Goal: Task Accomplishment & Management: Complete application form

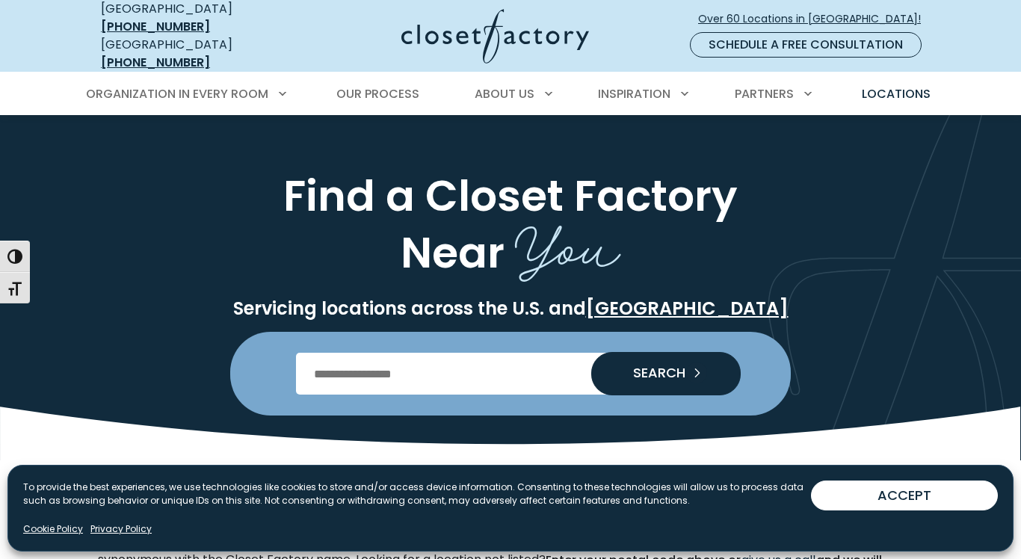
click at [413, 370] on input "Enter Postal Code" at bounding box center [511, 374] width 430 height 42
type input "*****"
click at [663, 366] on span "SEARCH" at bounding box center [653, 372] width 64 height 13
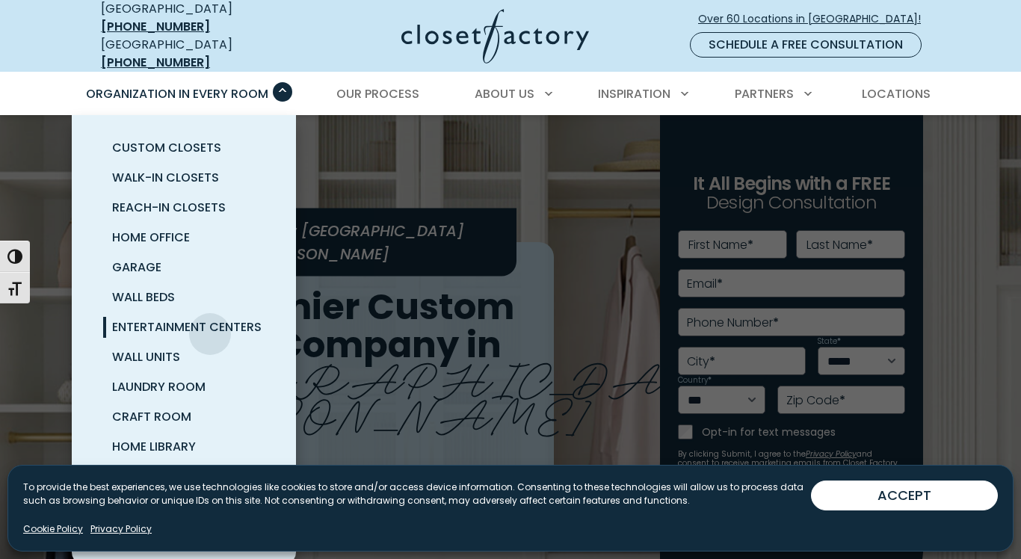
scroll to position [35, 0]
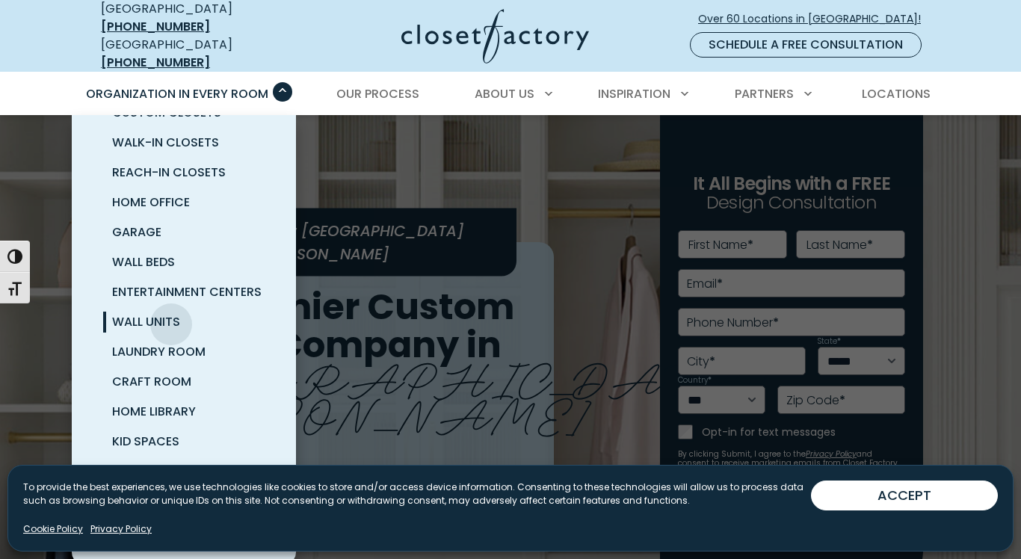
click at [171, 313] on span "Wall Units" at bounding box center [146, 321] width 68 height 17
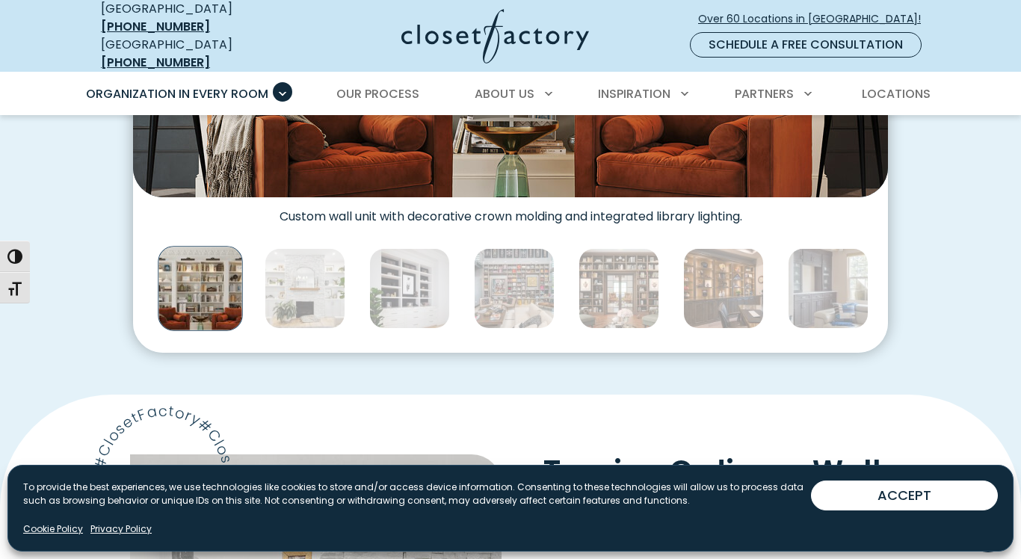
scroll to position [778, 0]
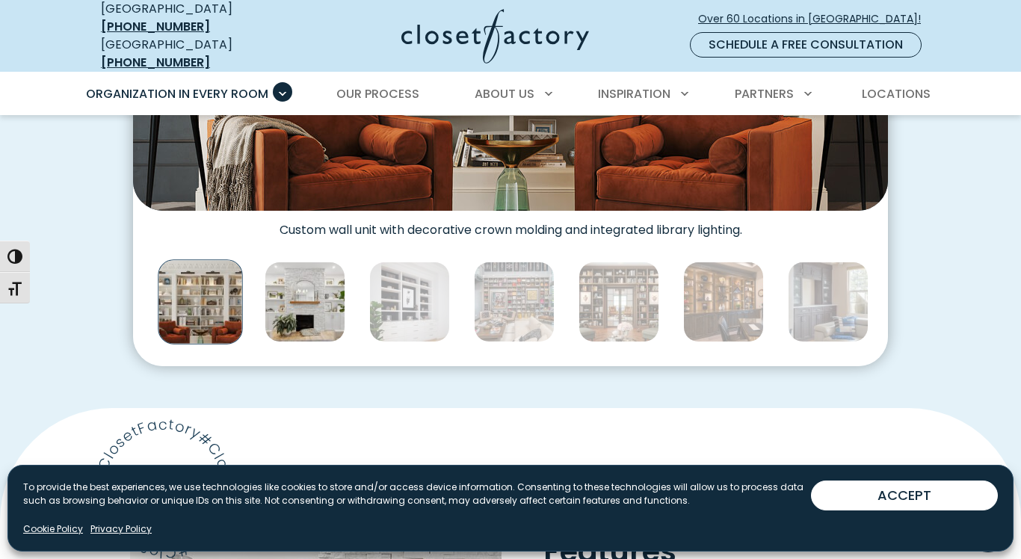
click at [330, 298] on img "Thumbnail Gallery" at bounding box center [305, 302] width 81 height 81
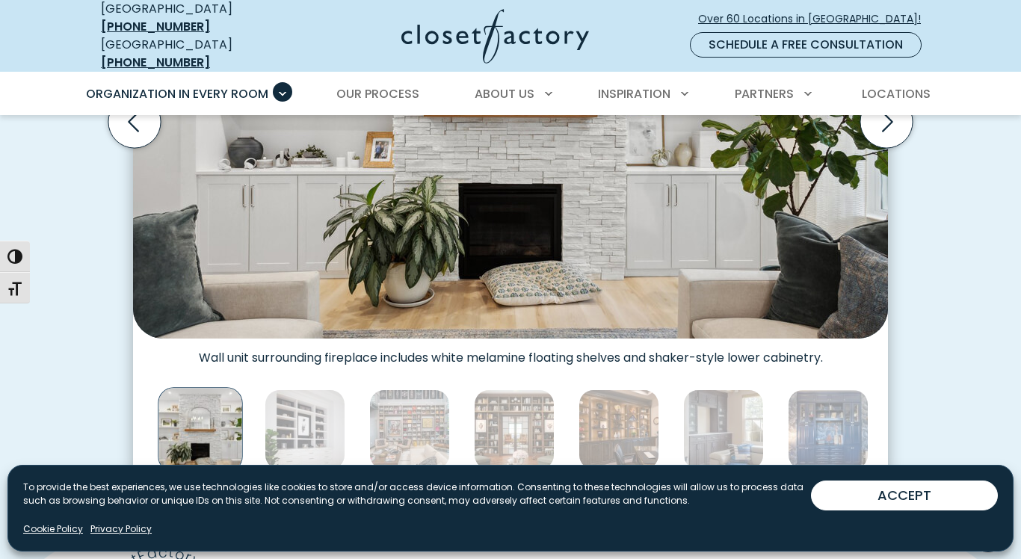
scroll to position [493, 0]
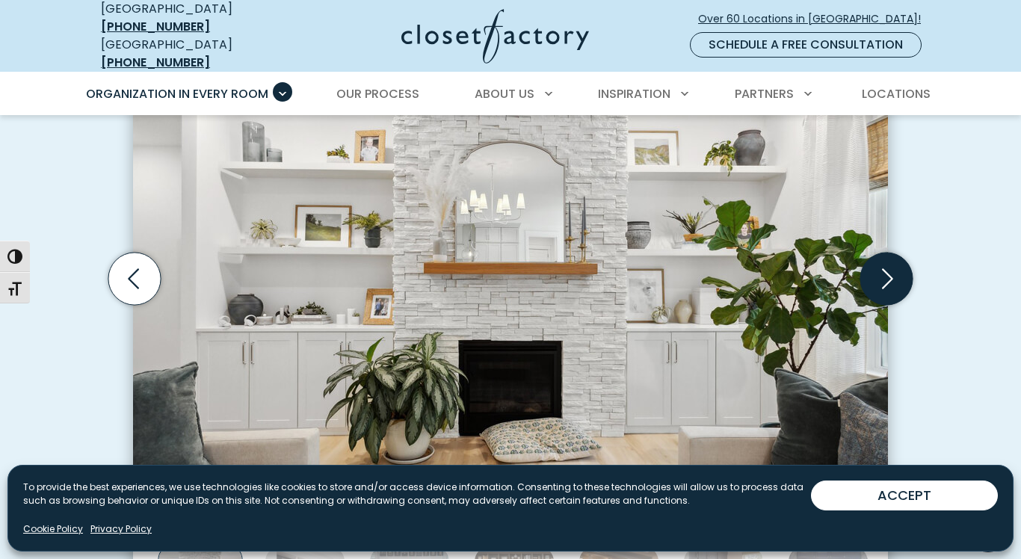
click at [883, 278] on icon "Next slide" at bounding box center [887, 279] width 11 height 20
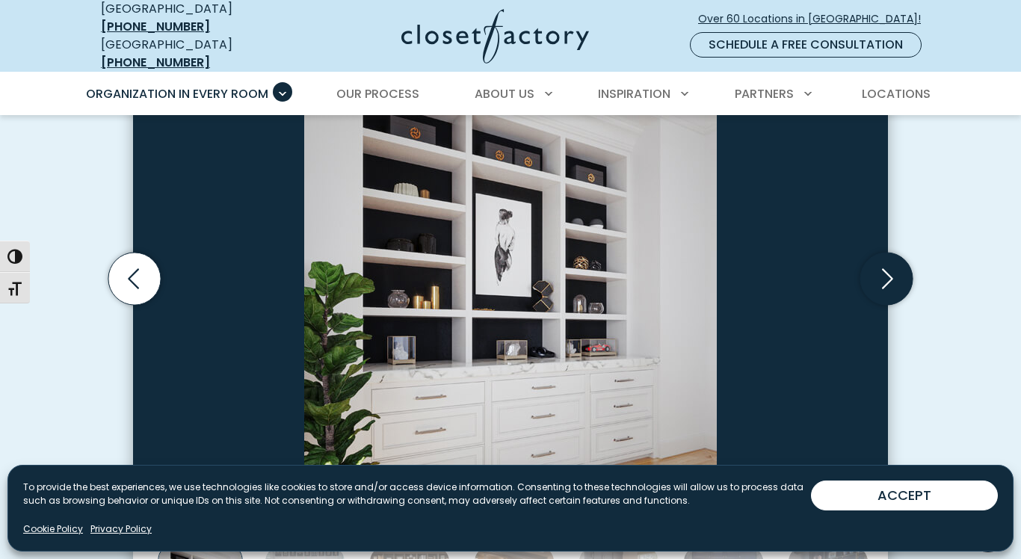
click at [883, 278] on icon "Next slide" at bounding box center [887, 279] width 11 height 20
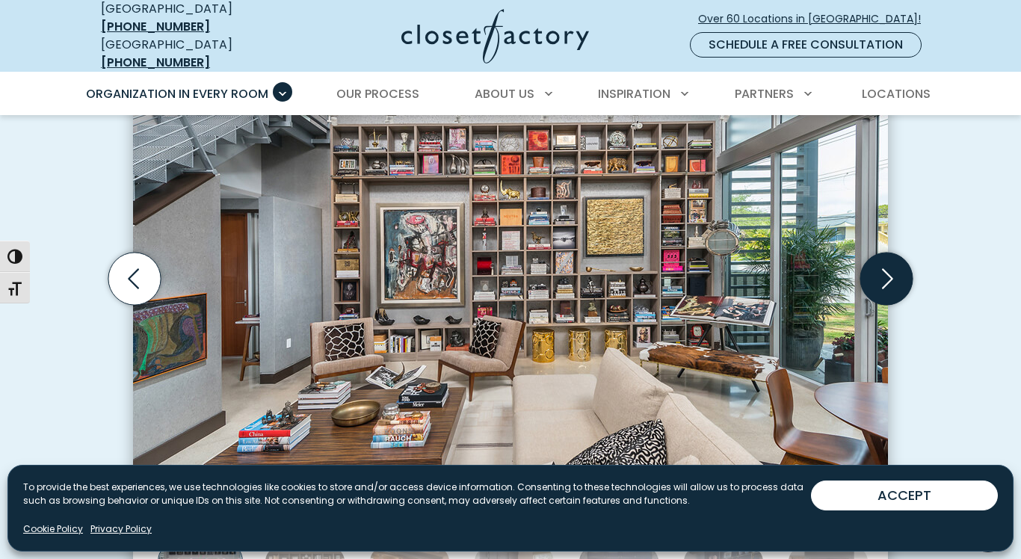
click at [883, 278] on icon "Next slide" at bounding box center [887, 279] width 11 height 20
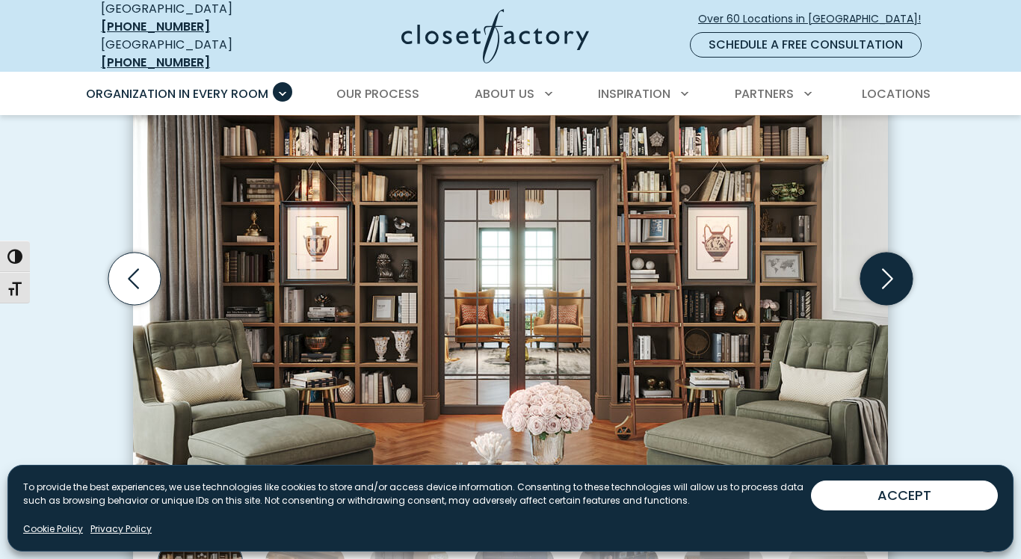
click at [883, 278] on icon "Next slide" at bounding box center [887, 279] width 11 height 20
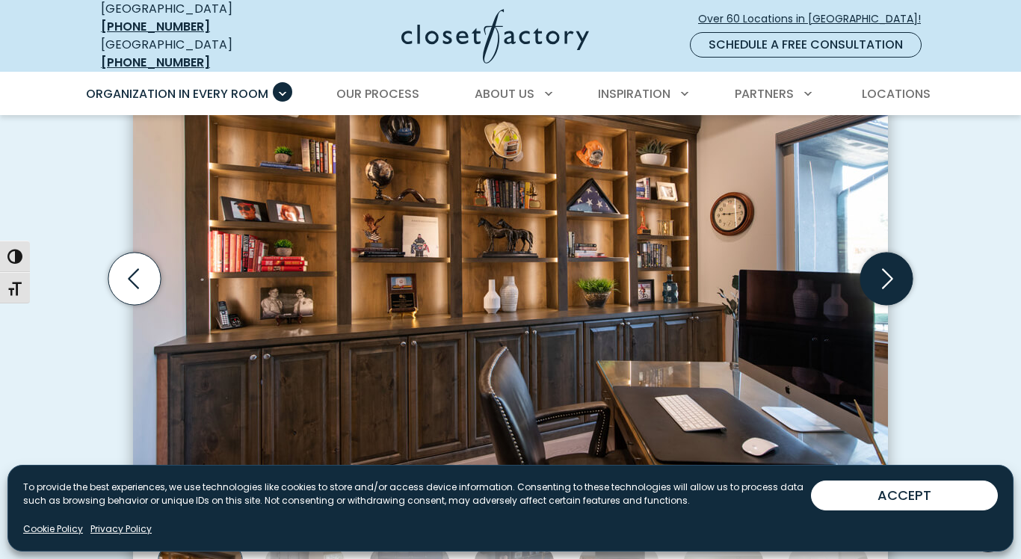
click at [884, 281] on icon "Next slide" at bounding box center [887, 279] width 52 height 52
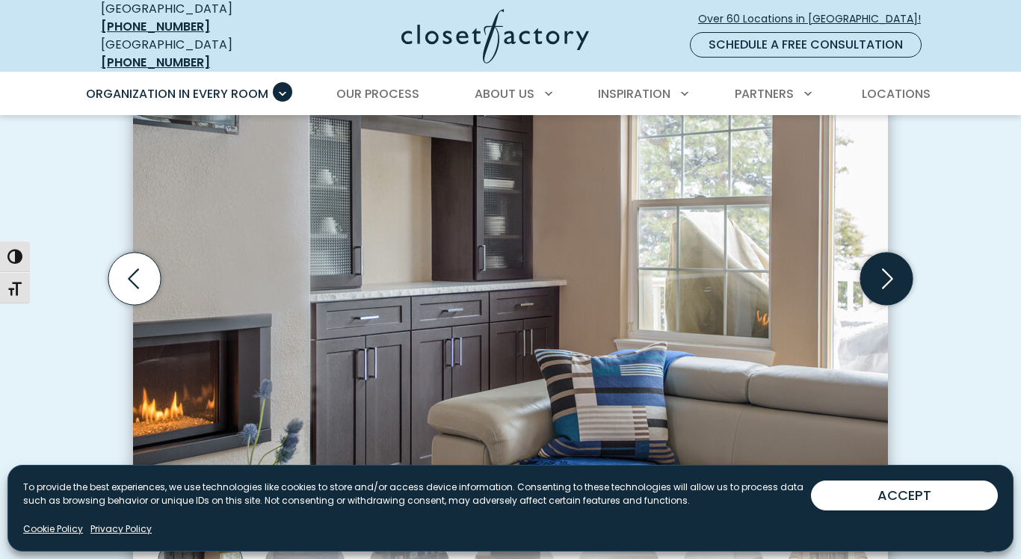
click at [884, 281] on icon "Next slide" at bounding box center [887, 279] width 52 height 52
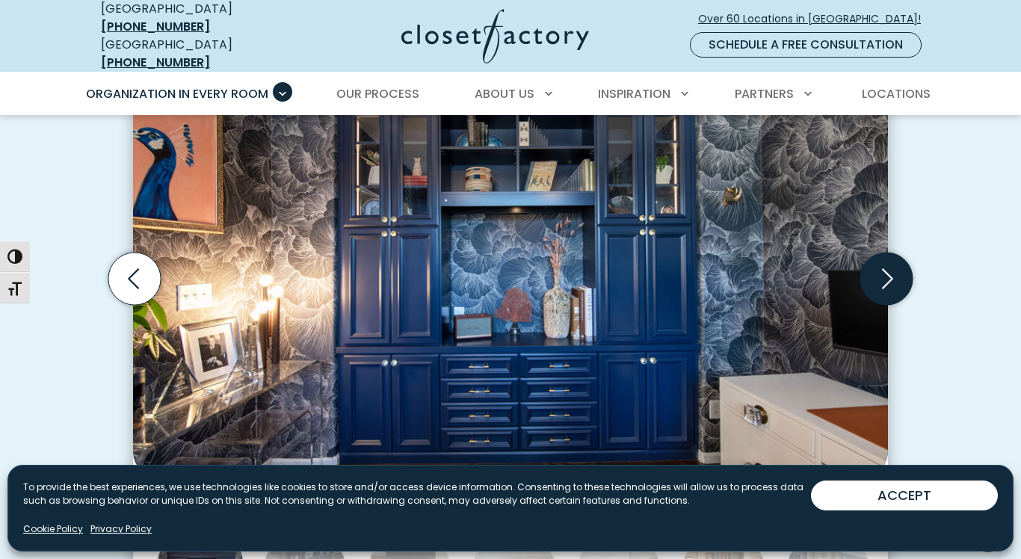
click at [884, 281] on icon "Next slide" at bounding box center [887, 279] width 52 height 52
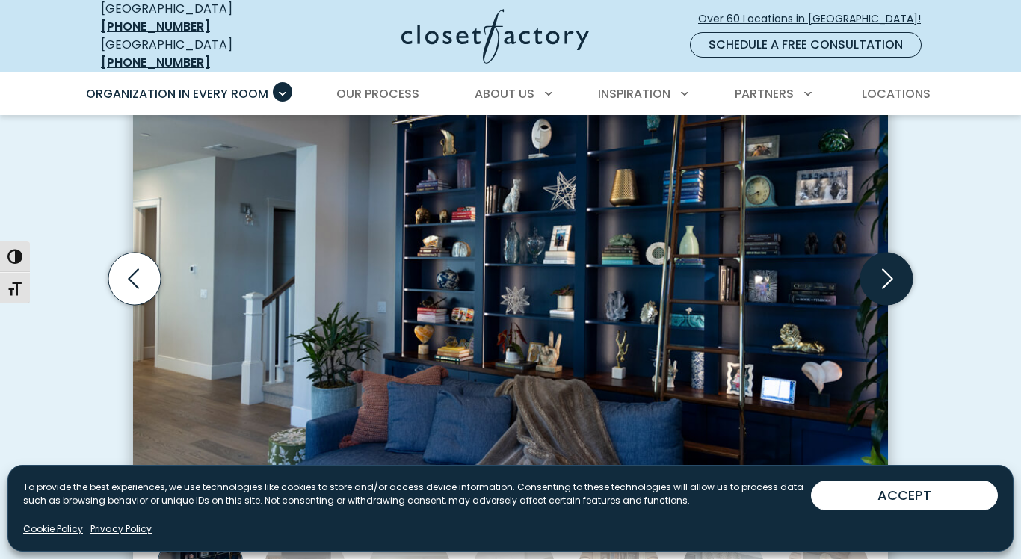
click at [884, 281] on icon "Next slide" at bounding box center [887, 279] width 52 height 52
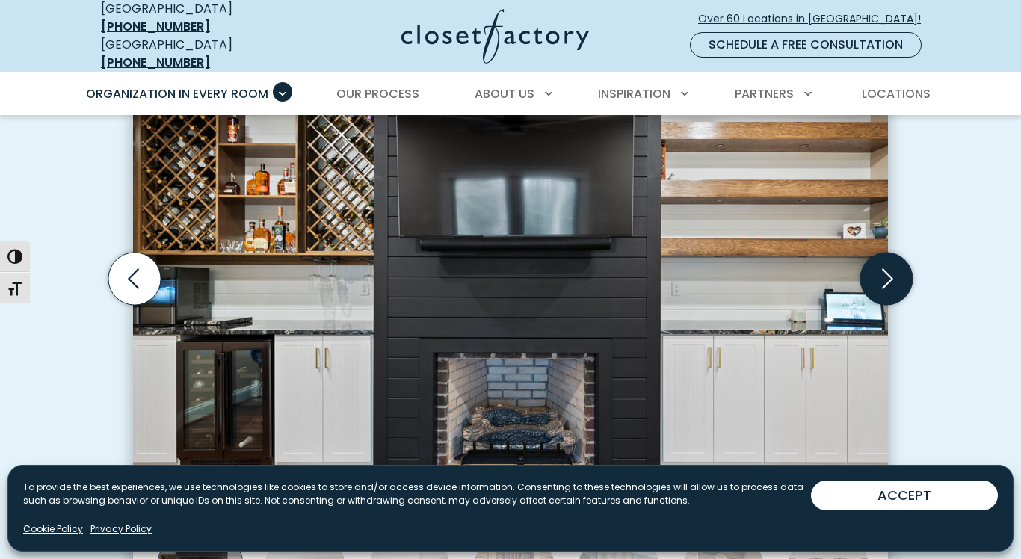
click at [884, 281] on icon "Next slide" at bounding box center [887, 279] width 52 height 52
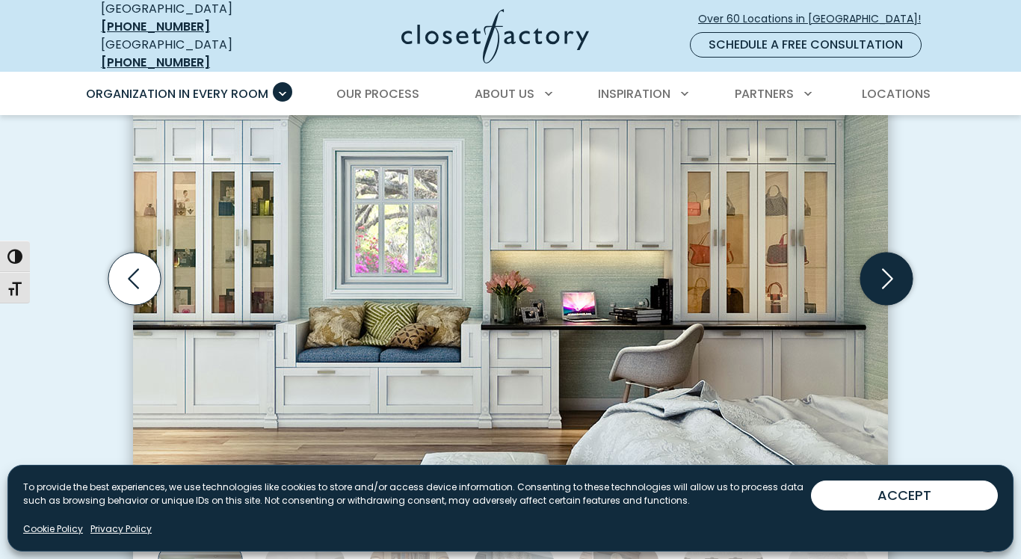
click at [884, 281] on icon "Next slide" at bounding box center [887, 279] width 52 height 52
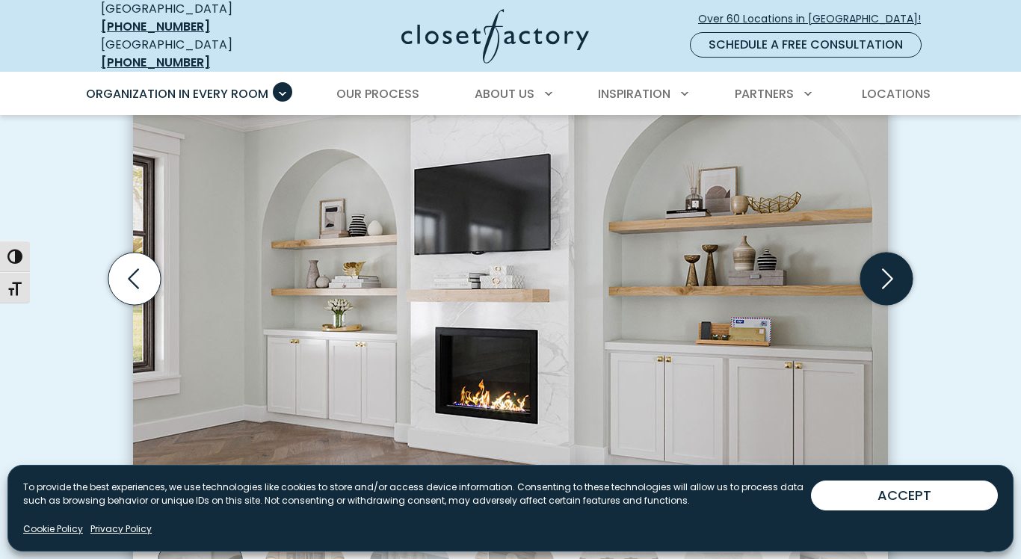
click at [884, 280] on icon "Next slide" at bounding box center [887, 279] width 52 height 52
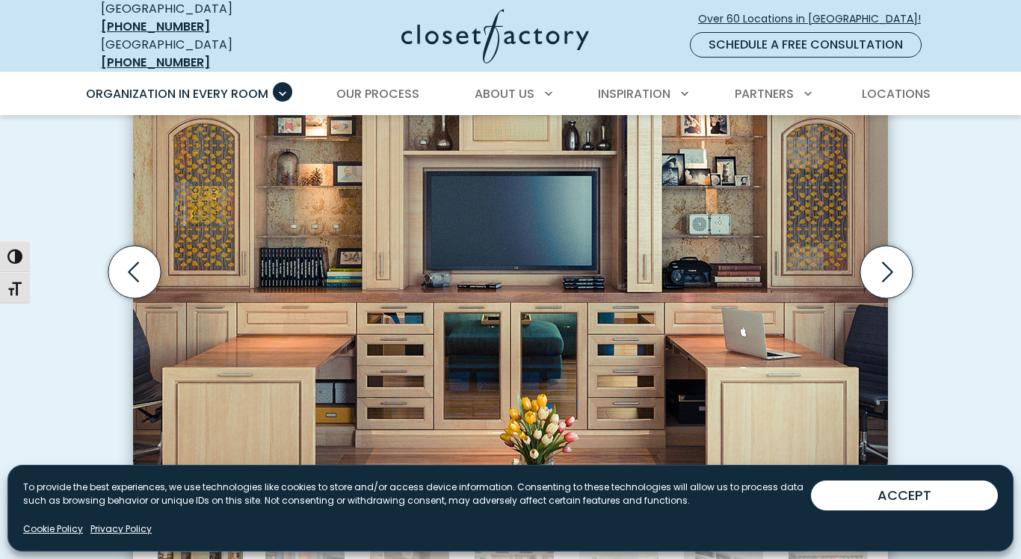
scroll to position [503, 0]
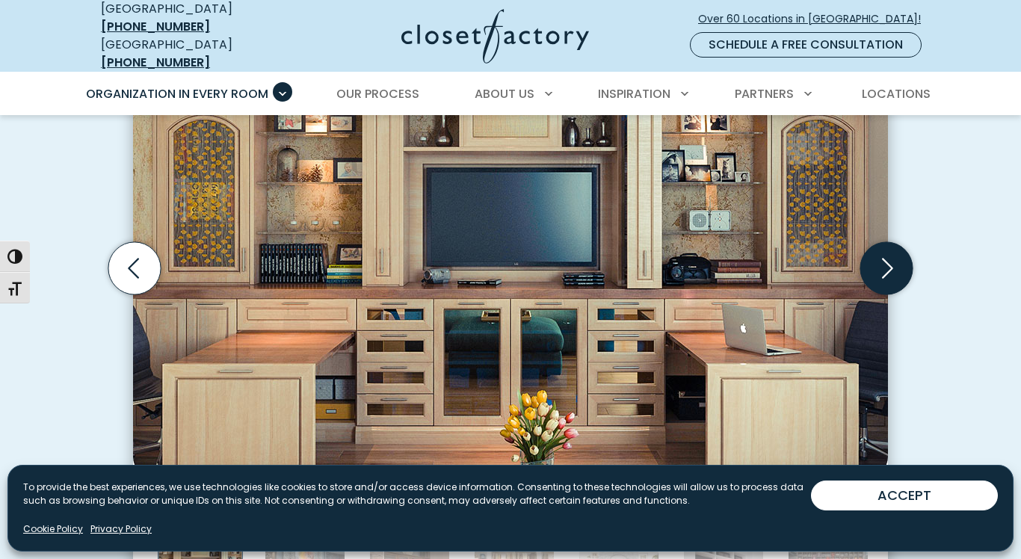
click at [895, 256] on icon "Next slide" at bounding box center [887, 268] width 52 height 52
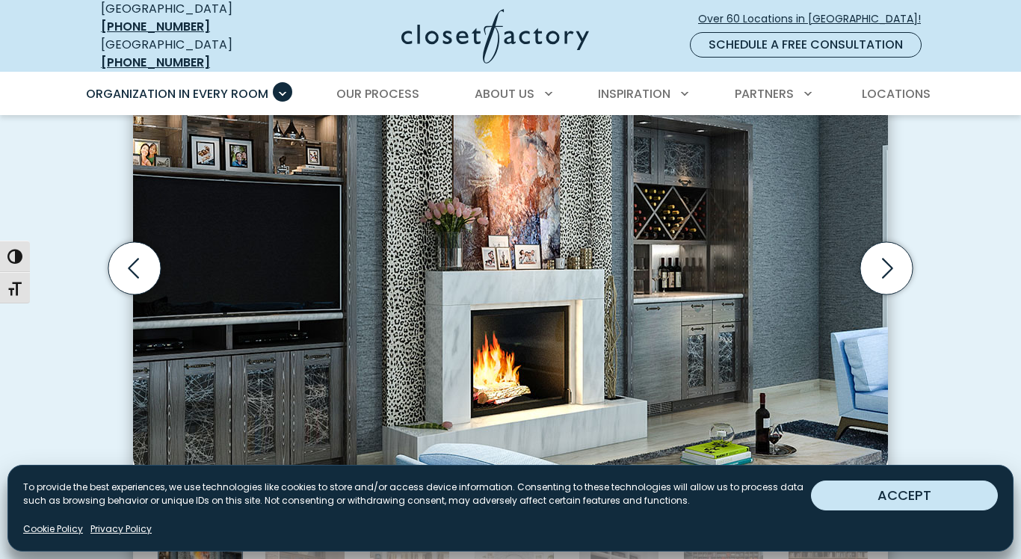
click at [920, 502] on button "ACCEPT" at bounding box center [904, 496] width 187 height 30
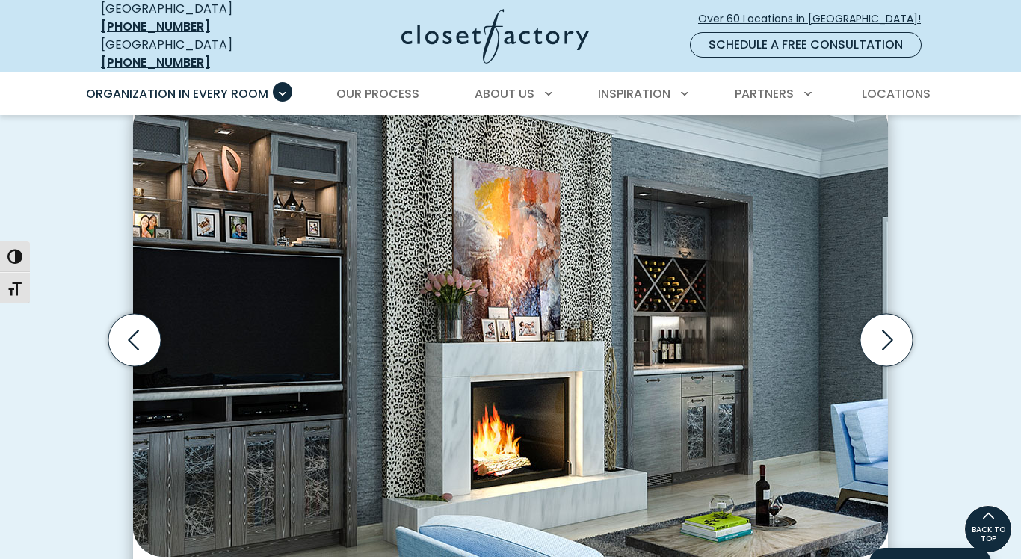
scroll to position [428, 0]
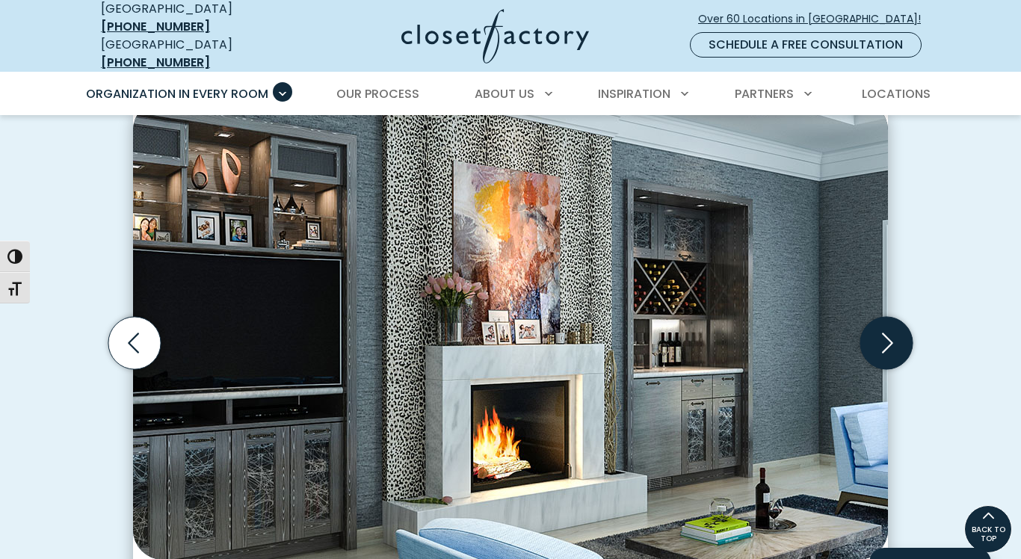
click at [887, 330] on icon "Next slide" at bounding box center [887, 343] width 52 height 52
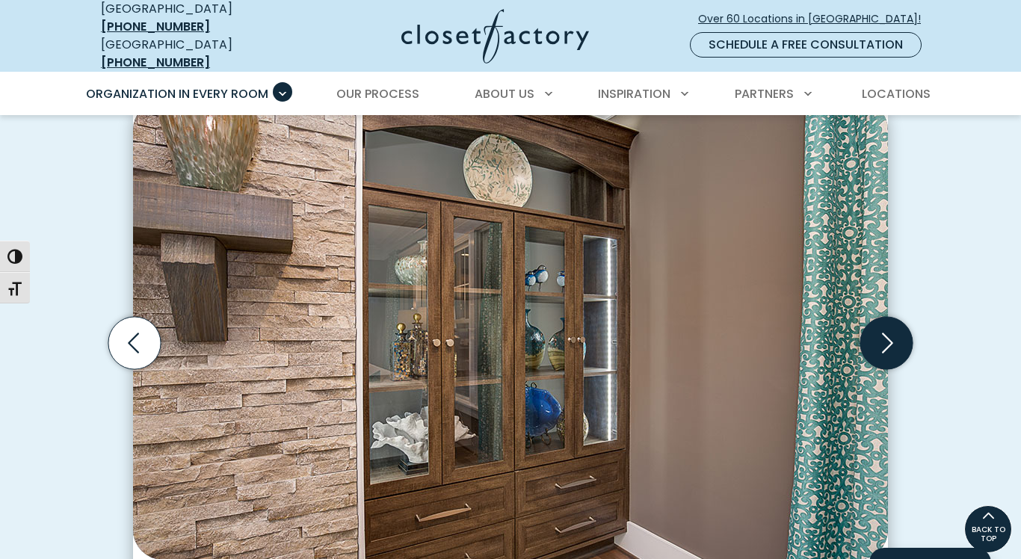
click at [887, 330] on icon "Next slide" at bounding box center [887, 343] width 52 height 52
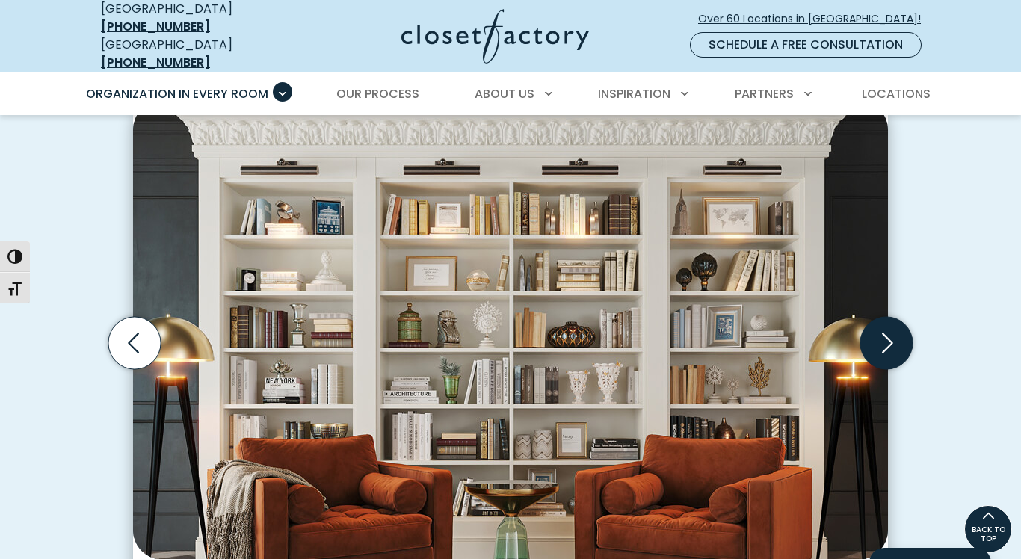
click at [887, 330] on icon "Next slide" at bounding box center [887, 343] width 52 height 52
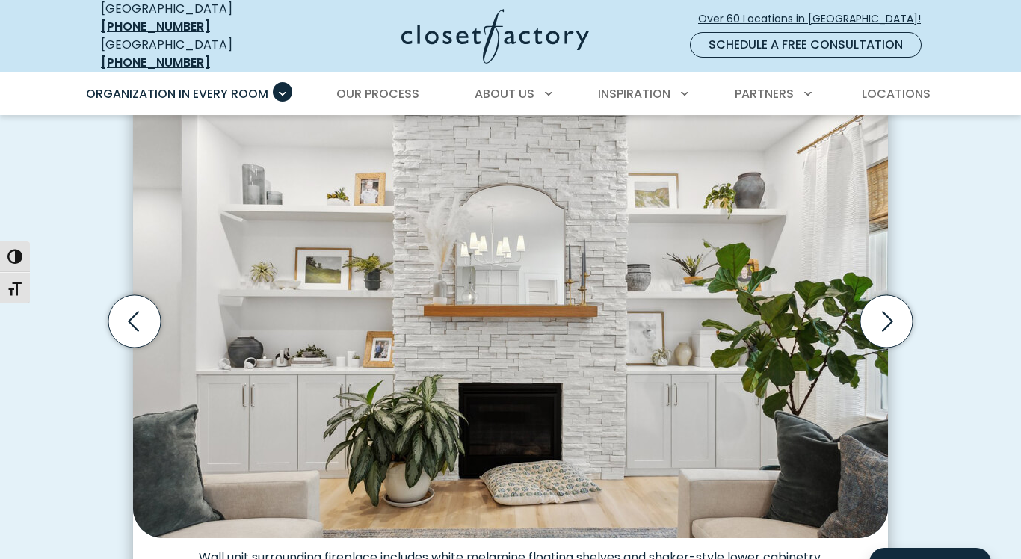
scroll to position [453, 0]
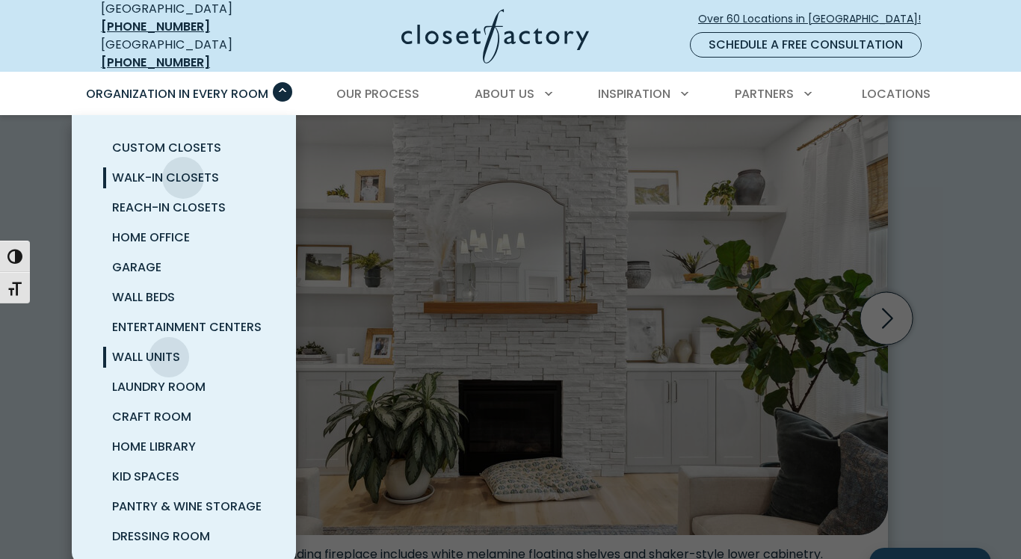
click at [183, 169] on span "Walk-In Closets" at bounding box center [165, 177] width 107 height 17
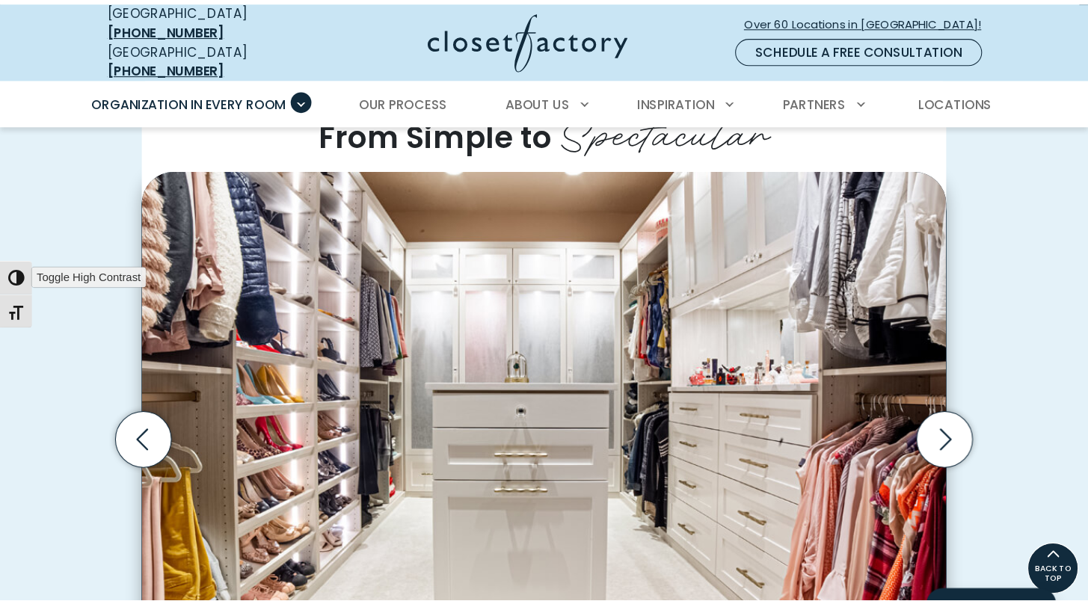
scroll to position [389, 0]
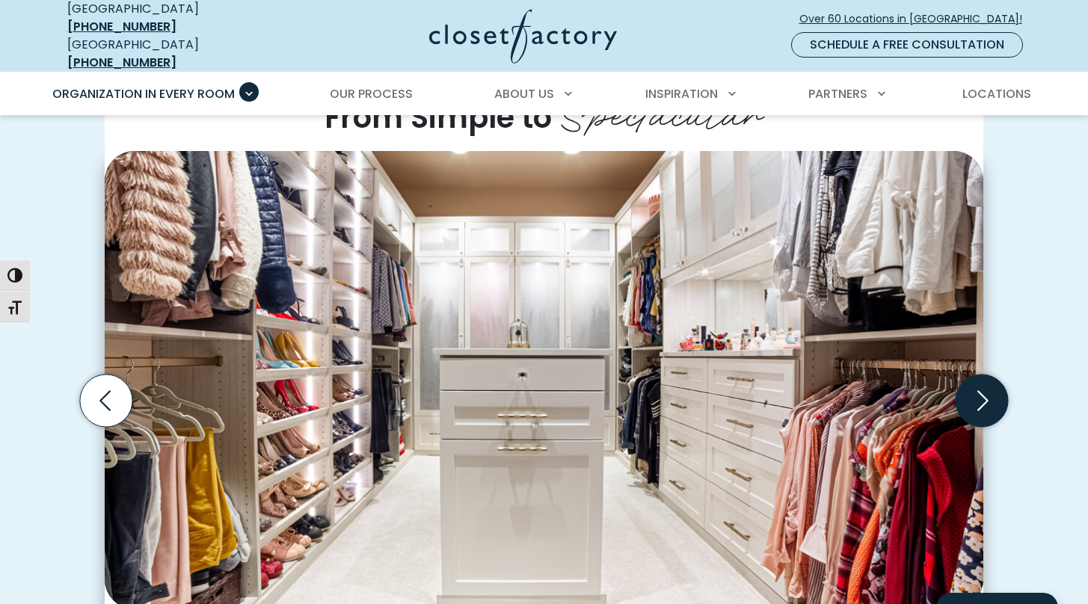
click at [981, 394] on icon "Next slide" at bounding box center [981, 401] width 52 height 52
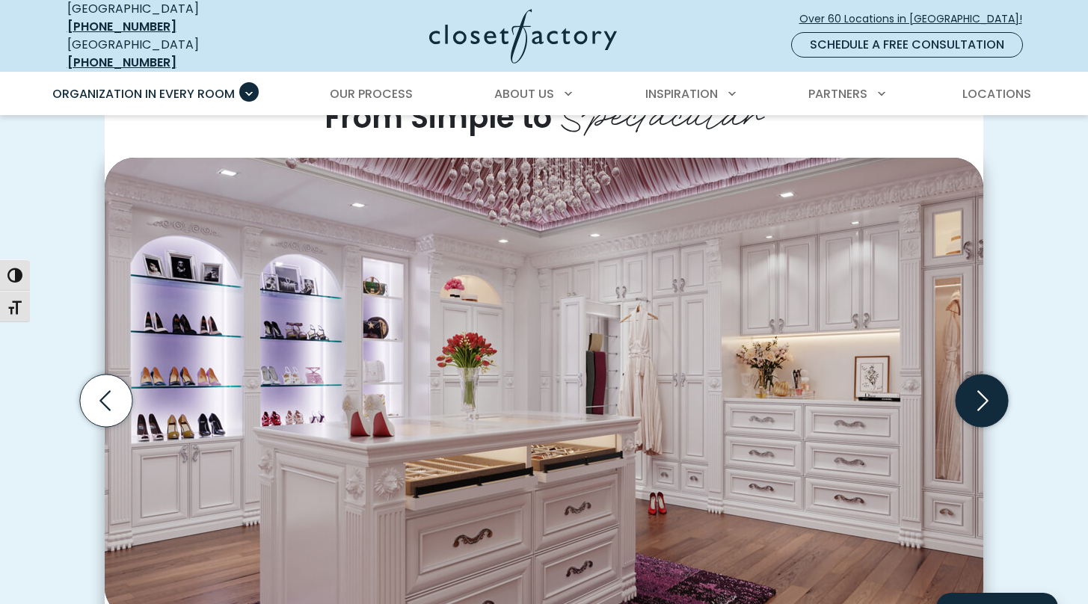
click at [981, 394] on icon "Next slide" at bounding box center [981, 401] width 52 height 52
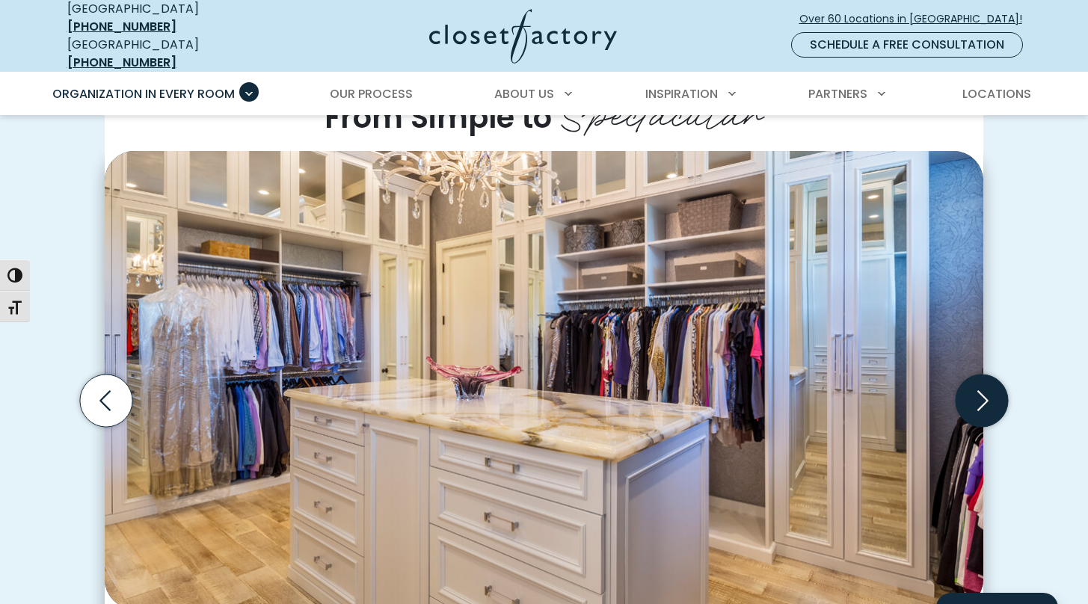
click at [981, 394] on icon "Next slide" at bounding box center [981, 401] width 52 height 52
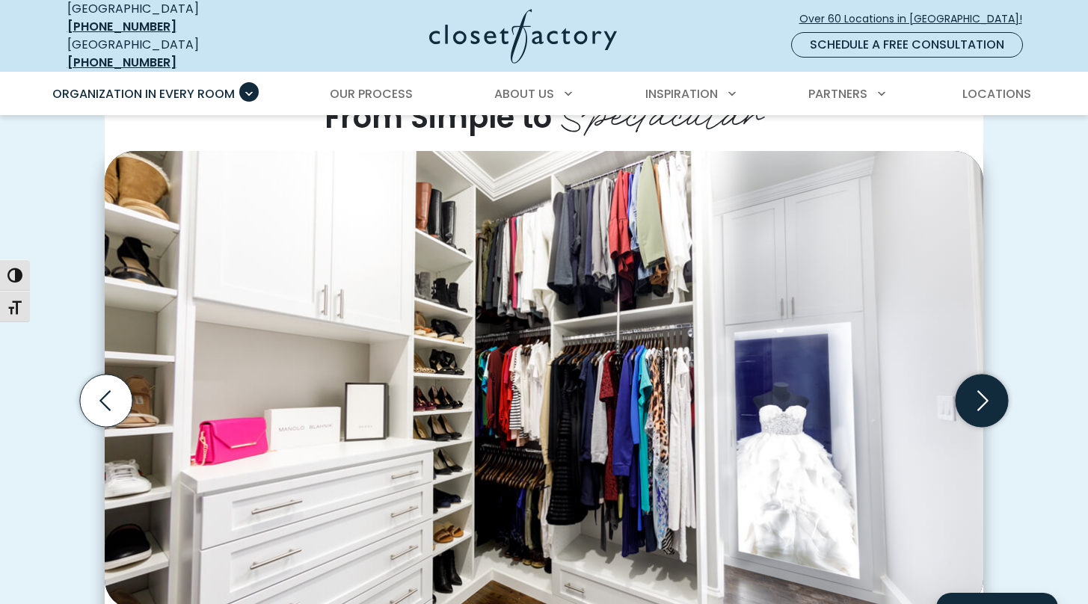
click at [981, 394] on icon "Next slide" at bounding box center [981, 401] width 52 height 52
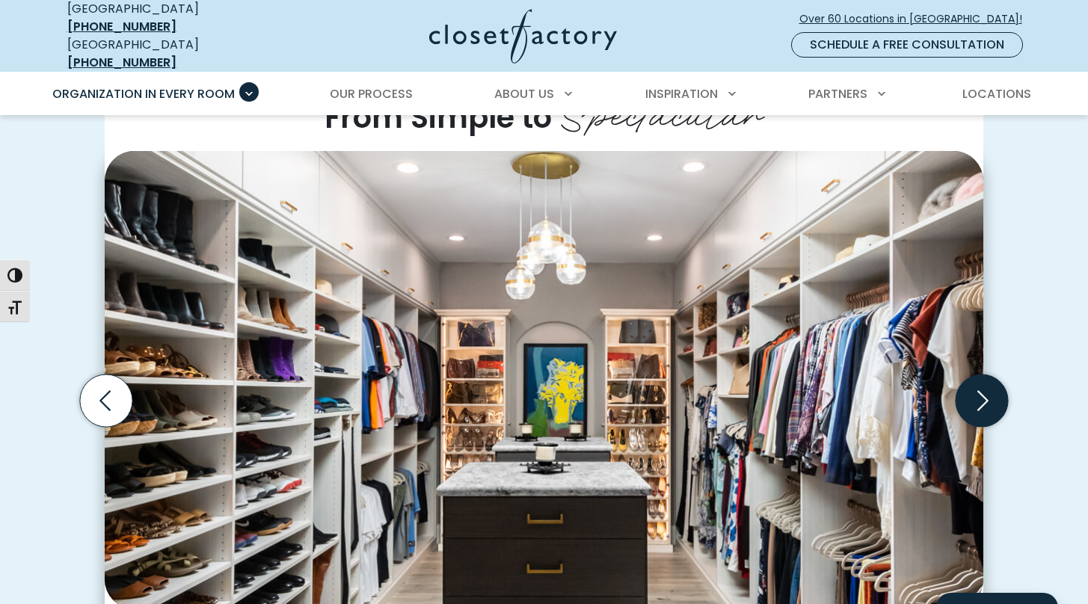
click at [981, 394] on icon "Next slide" at bounding box center [981, 401] width 52 height 52
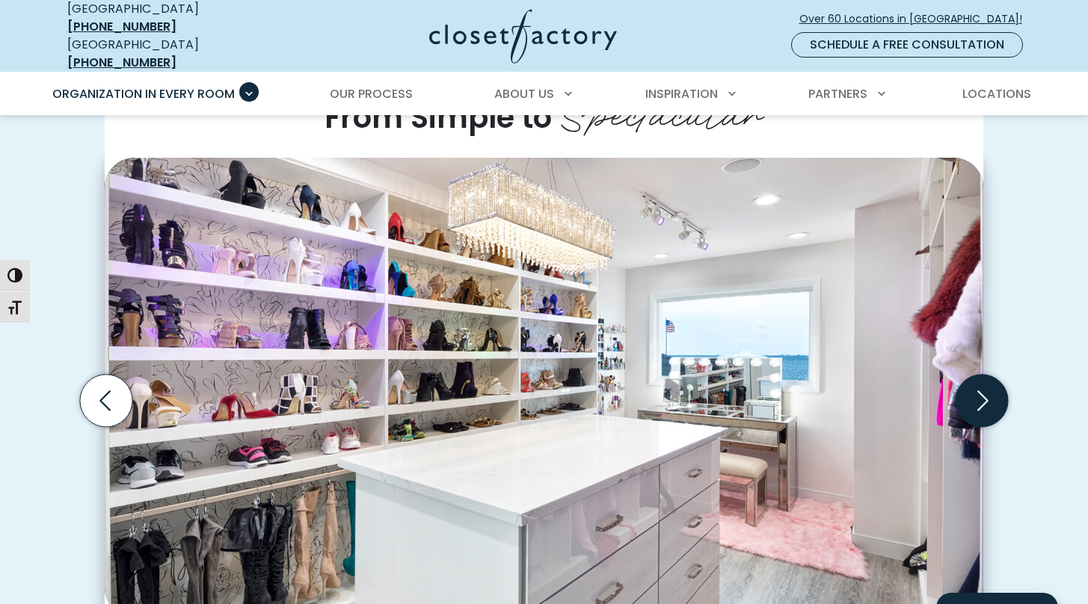
click at [981, 394] on icon "Next slide" at bounding box center [981, 401] width 52 height 52
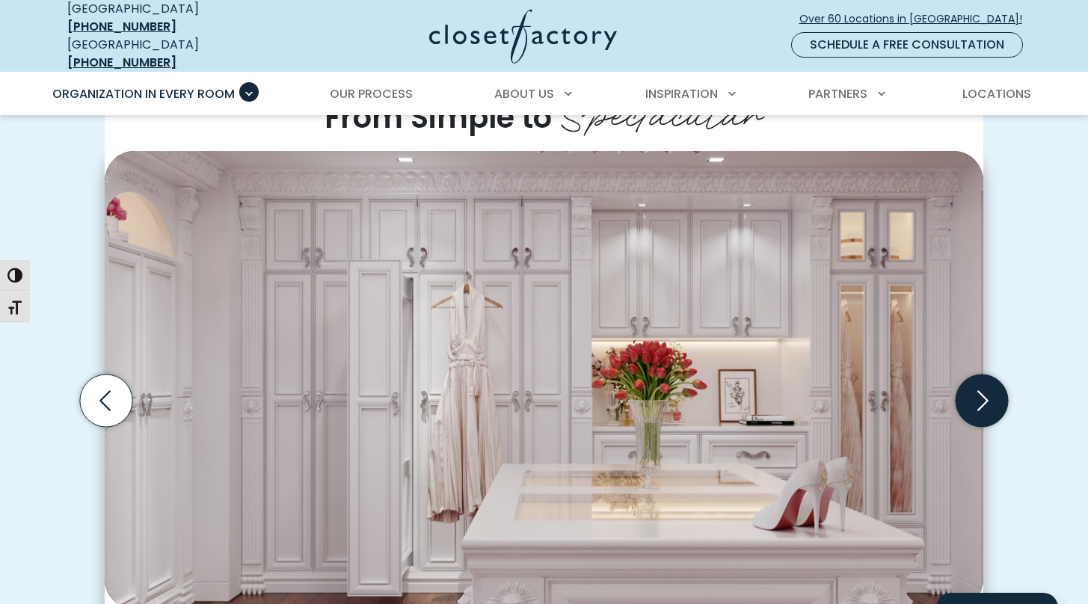
click at [981, 394] on icon "Next slide" at bounding box center [981, 401] width 52 height 52
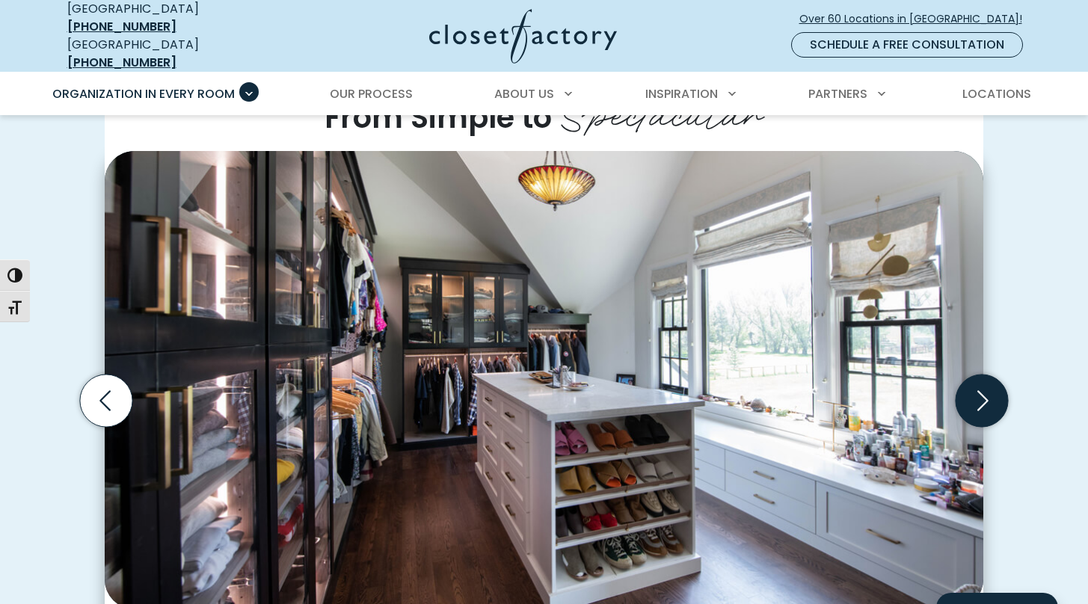
click at [981, 394] on icon "Next slide" at bounding box center [981, 401] width 52 height 52
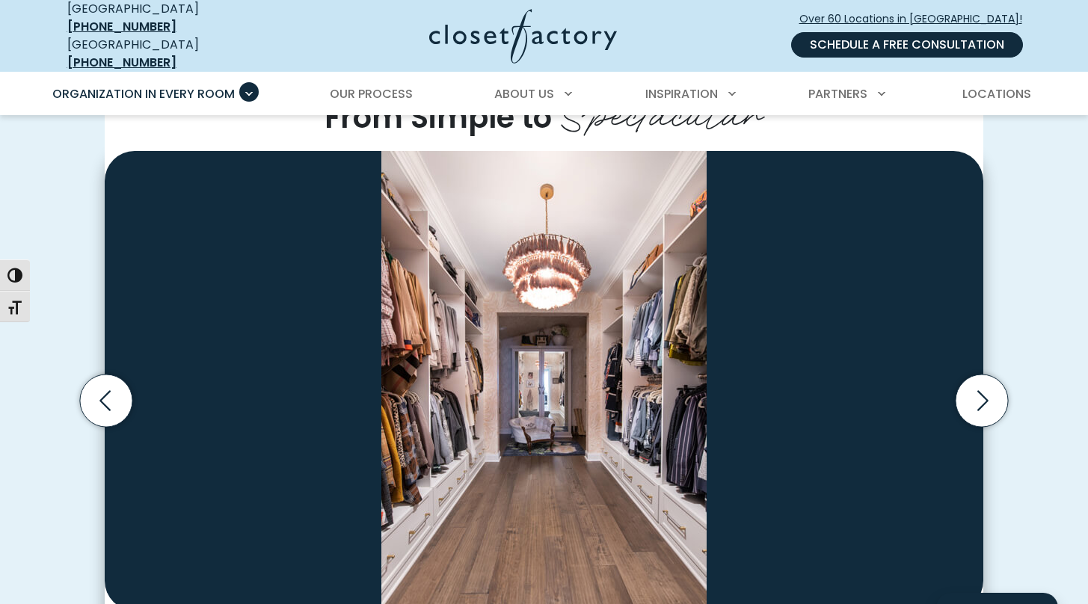
click at [916, 40] on link "Schedule a Free Consultation" at bounding box center [907, 44] width 232 height 25
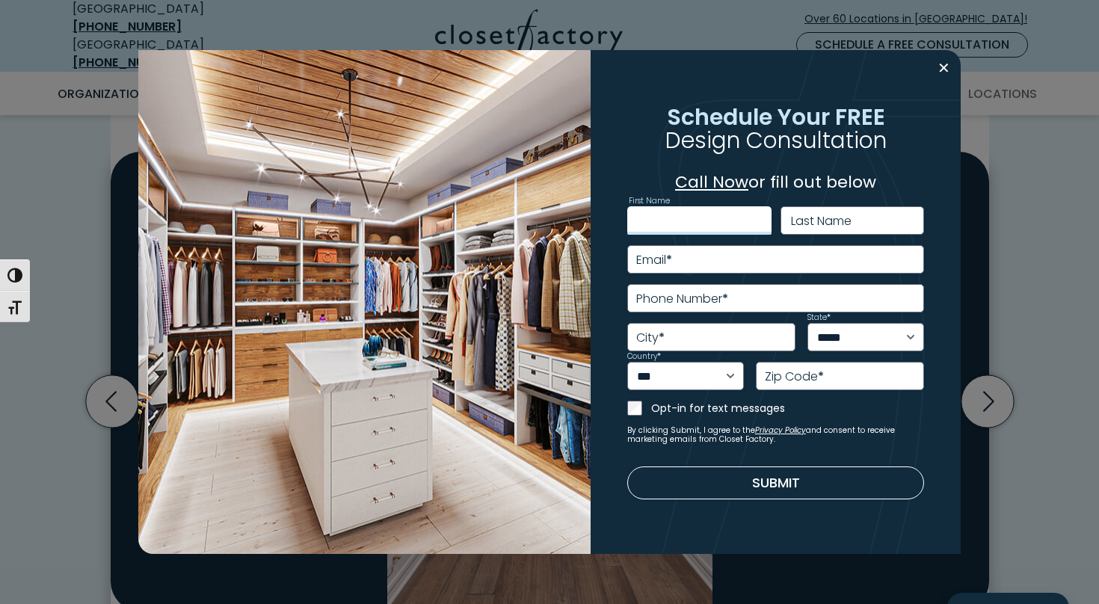
click at [694, 234] on input "First Name" at bounding box center [699, 220] width 144 height 28
type input "*******"
click at [891, 221] on input "Last Name" at bounding box center [853, 220] width 144 height 28
type input "**********"
click at [786, 257] on input "Email *" at bounding box center [776, 259] width 298 height 28
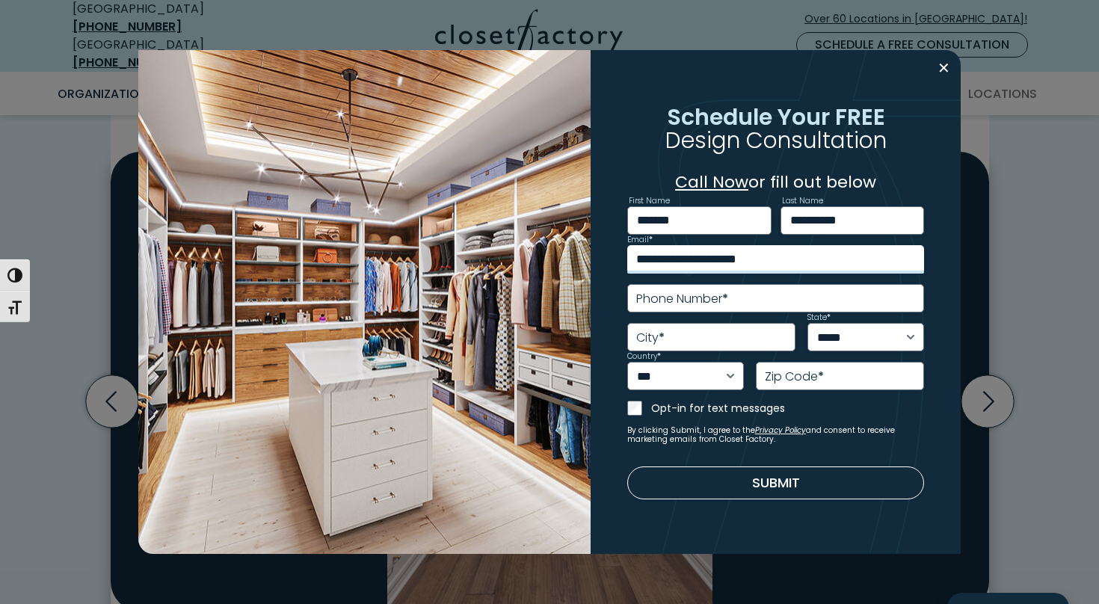
type input "**********"
click at [745, 298] on input "**********" at bounding box center [776, 298] width 298 height 28
type input "**********"
click at [721, 330] on input "City *" at bounding box center [711, 337] width 168 height 28
type input "*******"
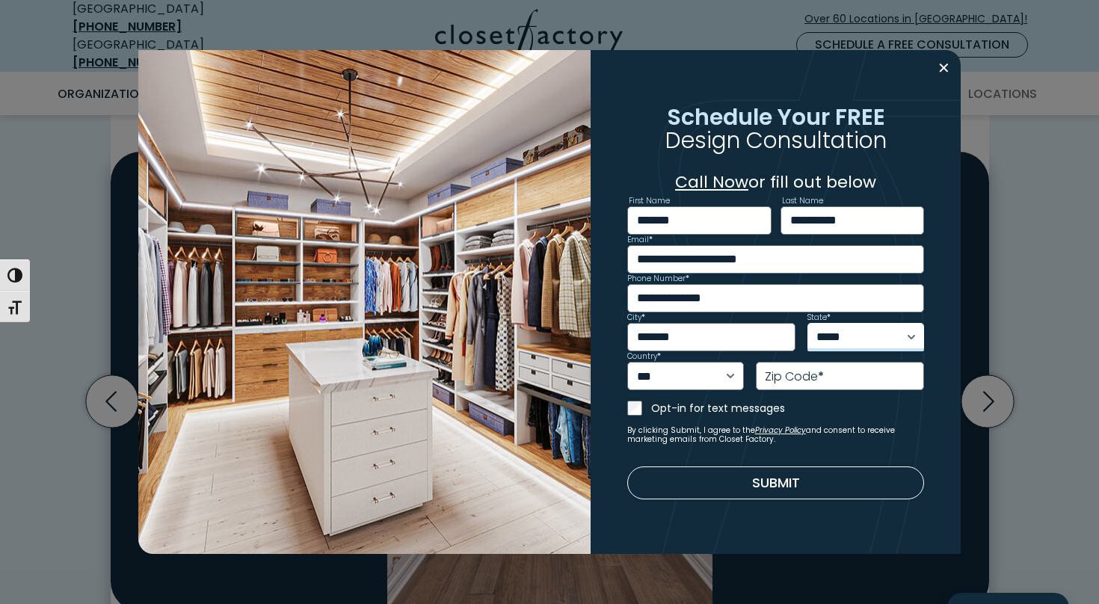
select select "**"
type input "*****"
click at [780, 486] on button "Submit" at bounding box center [776, 483] width 298 height 33
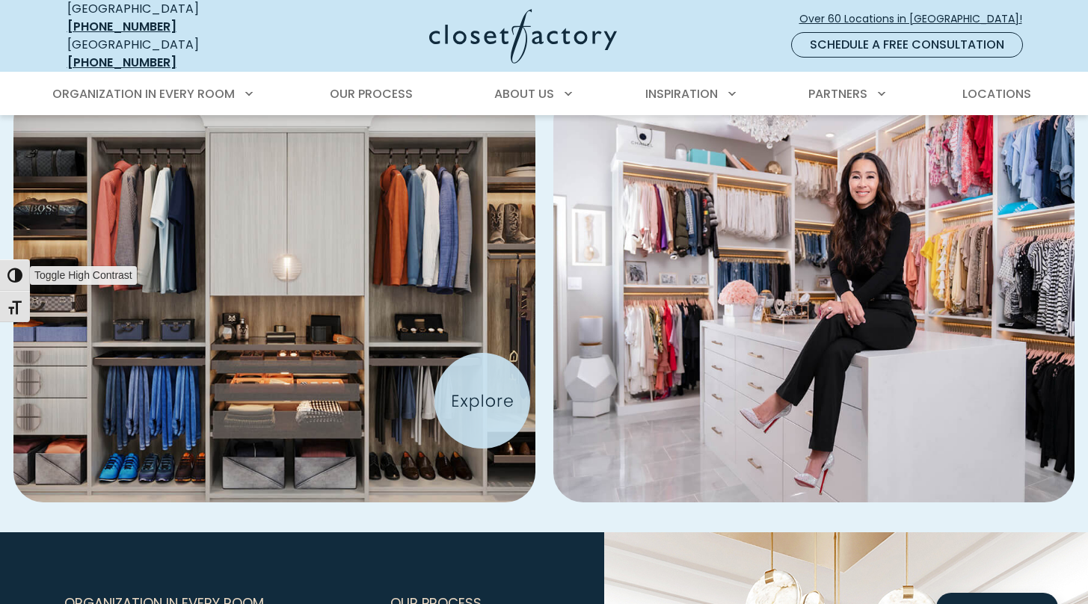
scroll to position [673, 0]
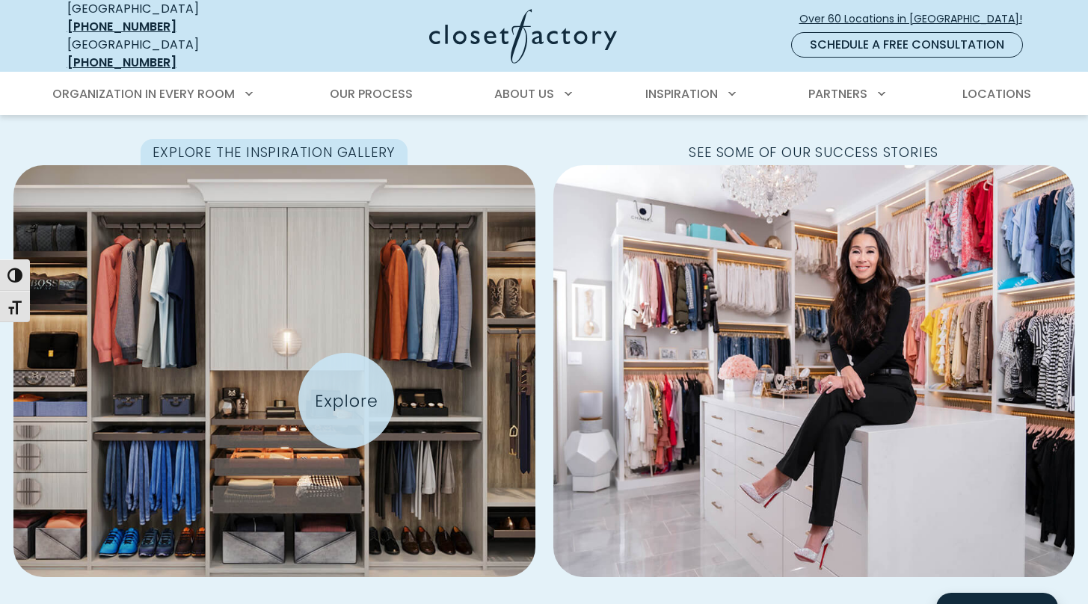
click at [346, 401] on img "Featured Images" at bounding box center [273, 371] width 573 height 453
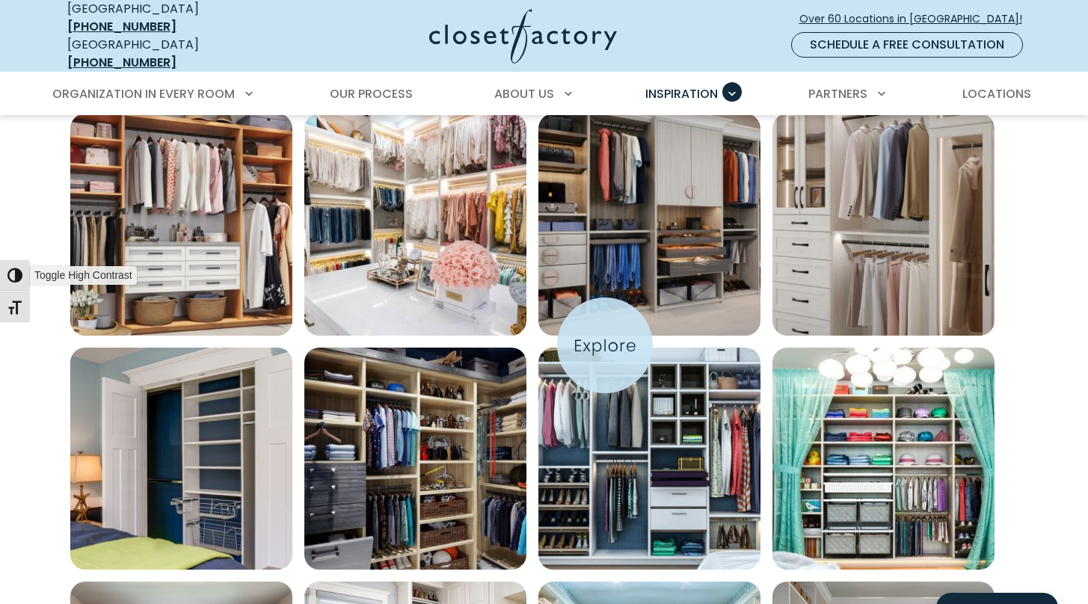
scroll to position [758, 0]
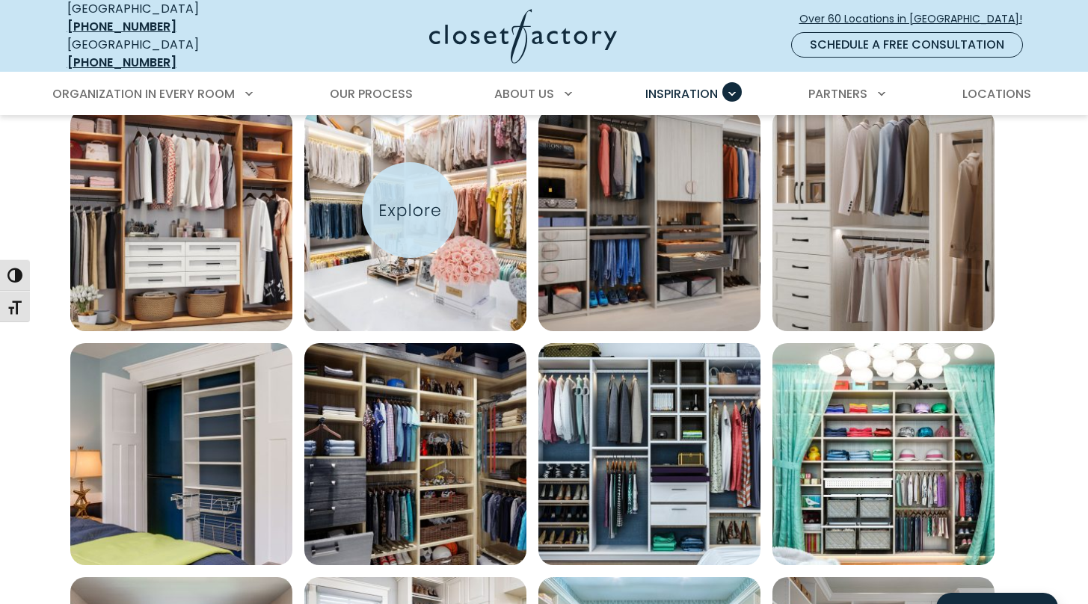
click at [410, 210] on img "Open inspiration gallery to preview enlarged image" at bounding box center [415, 220] width 222 height 222
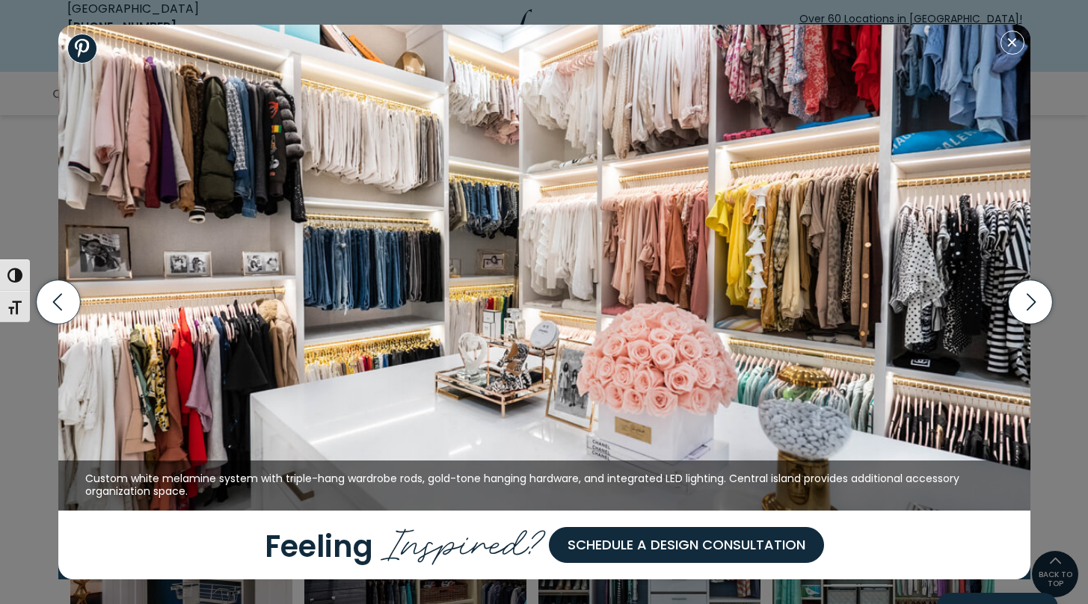
scroll to position [670, 0]
click at [1040, 309] on icon "button" at bounding box center [1030, 302] width 44 height 44
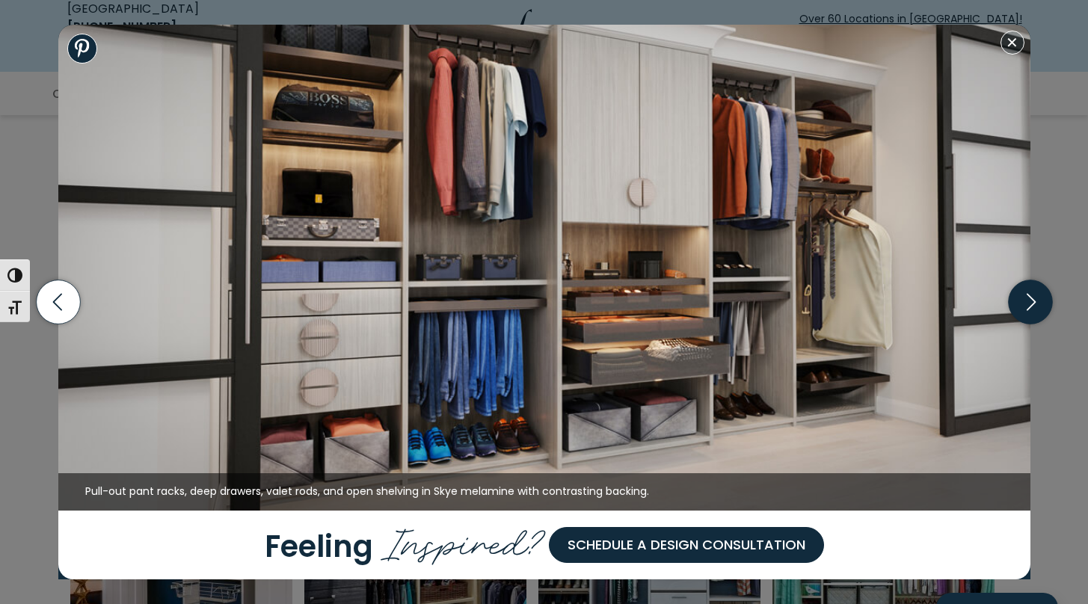
click at [1041, 309] on icon "button" at bounding box center [1030, 302] width 44 height 44
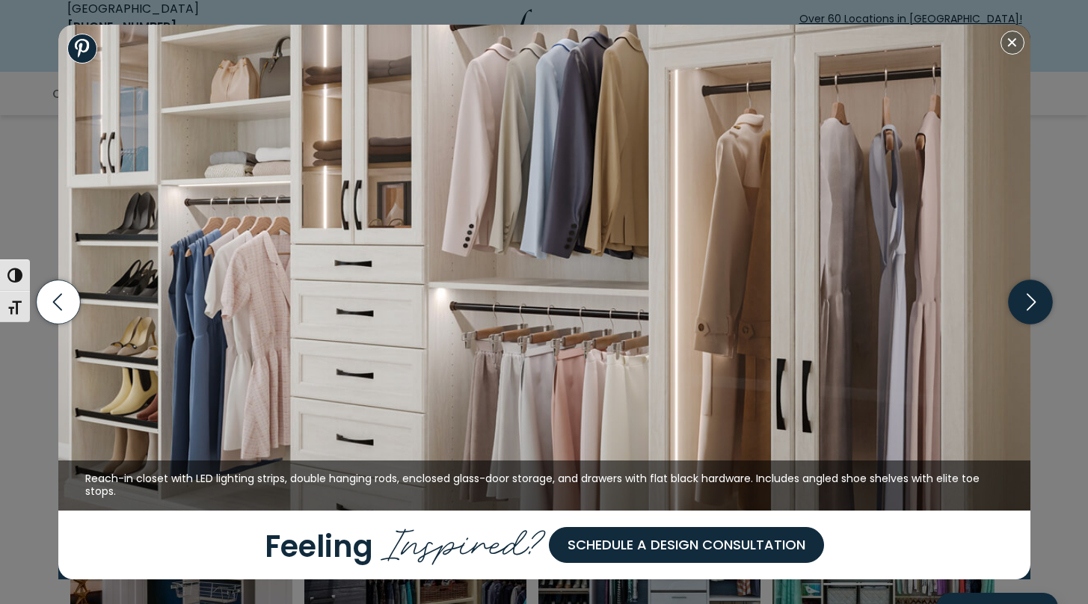
click at [1028, 305] on icon "button" at bounding box center [1030, 302] width 44 height 44
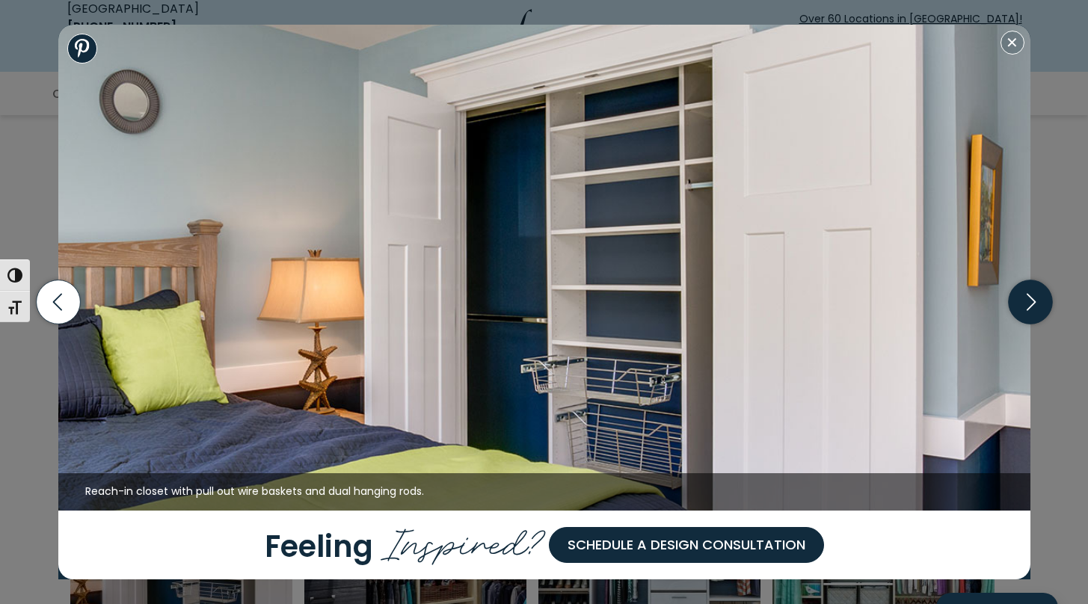
click at [1028, 305] on icon "button" at bounding box center [1030, 302] width 44 height 44
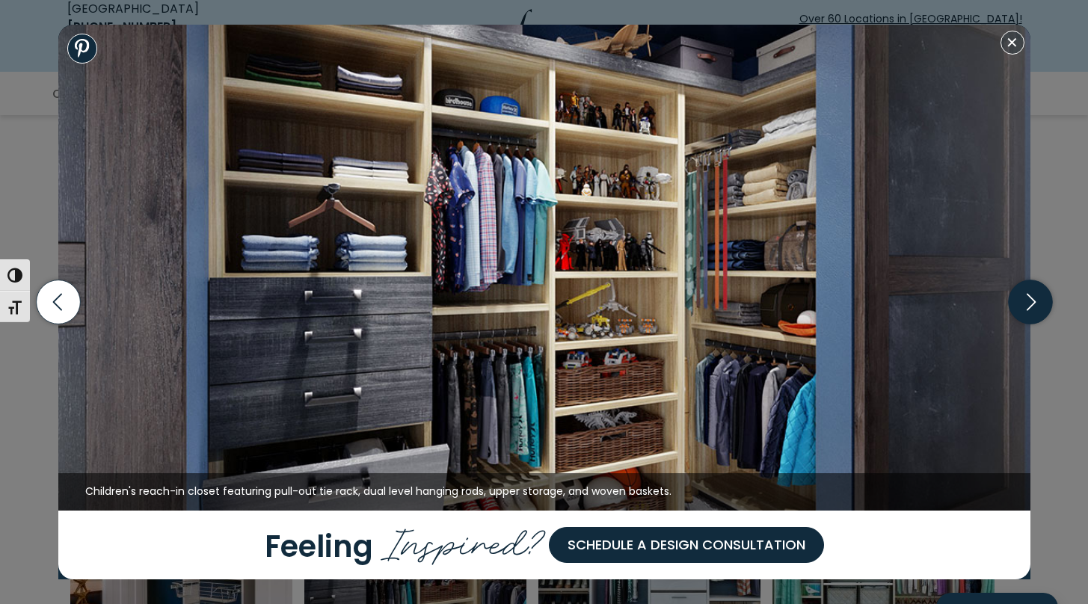
click at [1028, 305] on icon "button" at bounding box center [1030, 302] width 44 height 44
